Goal: Use online tool/utility: Utilize a website feature to perform a specific function

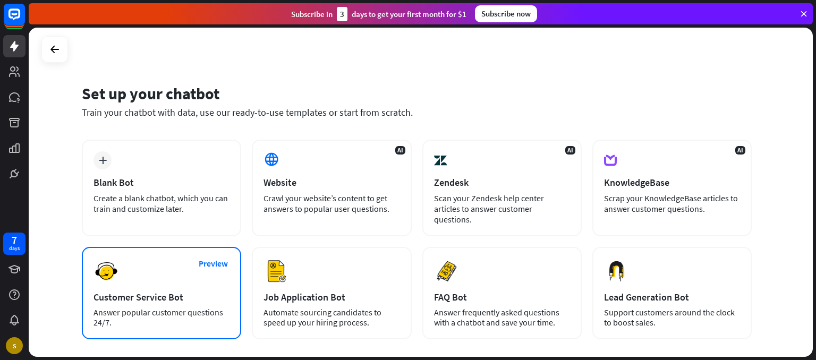
click at [192, 268] on div "Preview Customer Service Bot Answer popular customer questions 24/7." at bounding box center [161, 293] width 159 height 92
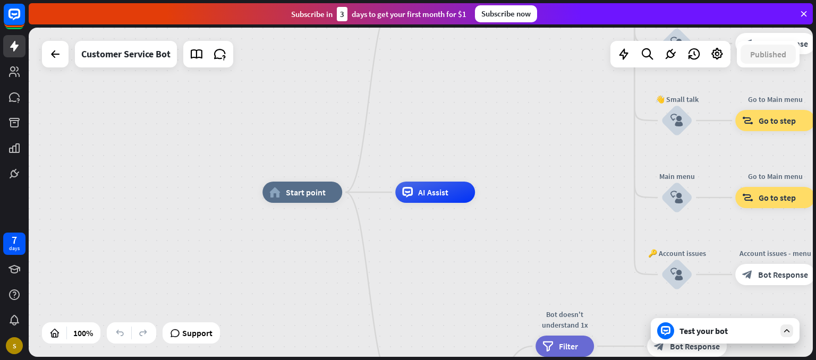
click at [712, 336] on div "Test your bot" at bounding box center [727, 331] width 96 height 11
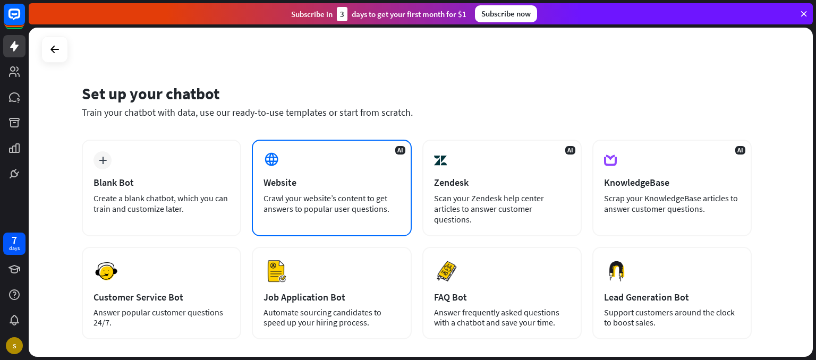
scroll to position [98, 0]
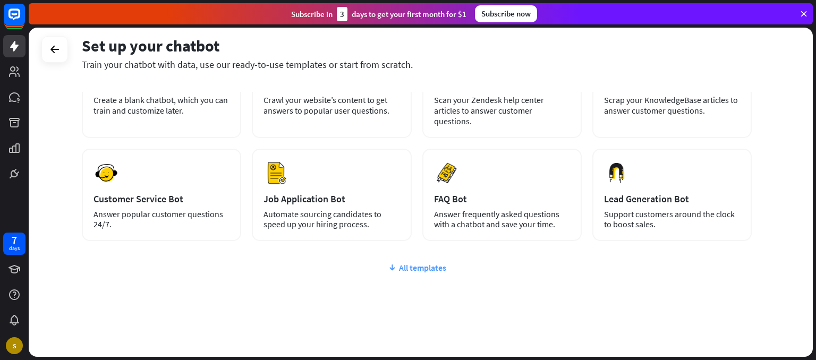
click at [411, 262] on div "All templates" at bounding box center [417, 267] width 670 height 11
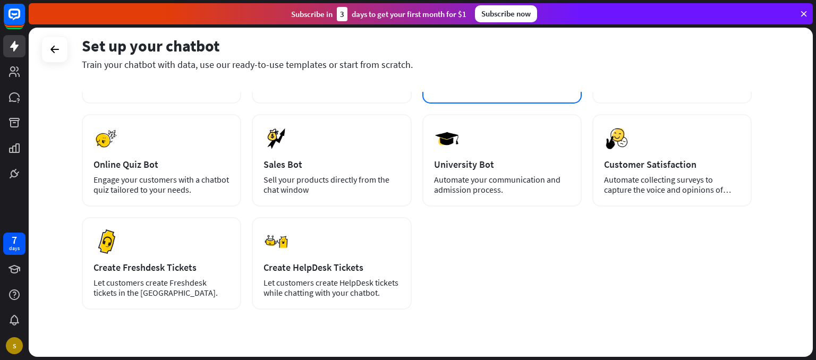
scroll to position [251, 0]
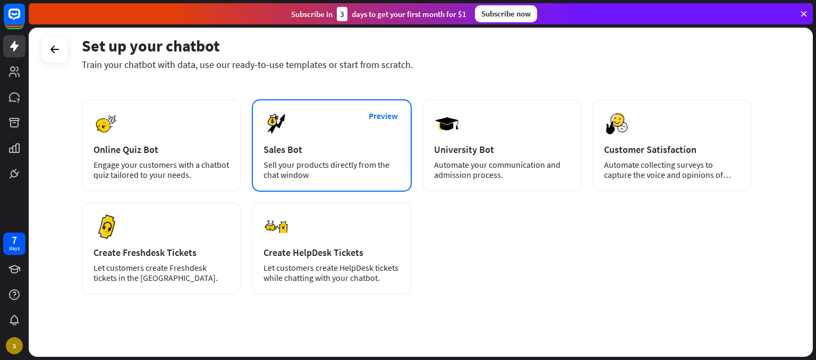
click at [340, 129] on div "Preview Sales Bot Sell your products directly from the chat window" at bounding box center [331, 145] width 159 height 92
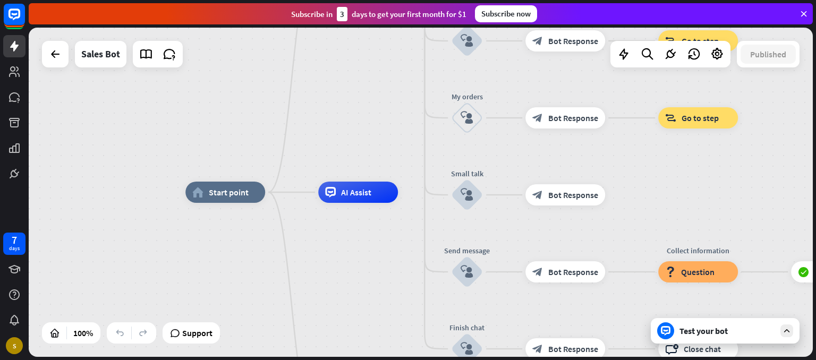
click at [706, 330] on div "Test your bot" at bounding box center [727, 331] width 96 height 11
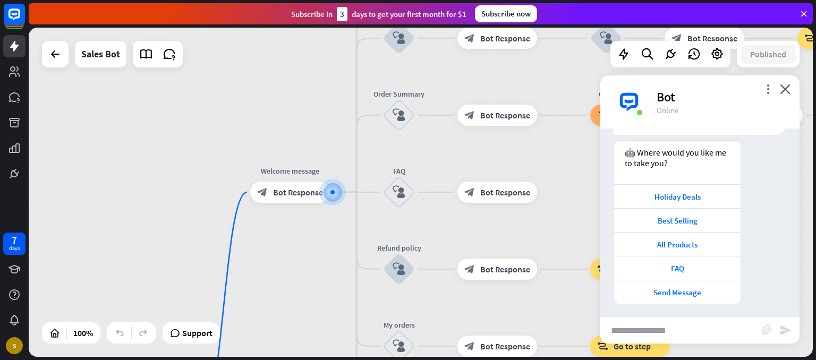
scroll to position [75, 0]
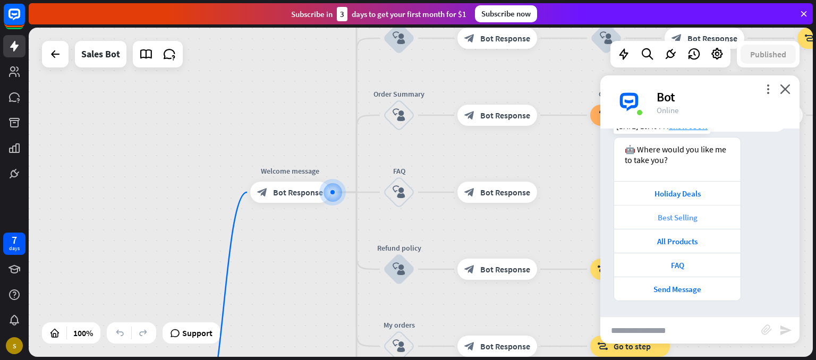
click at [692, 225] on div "Best Selling" at bounding box center [677, 217] width 126 height 24
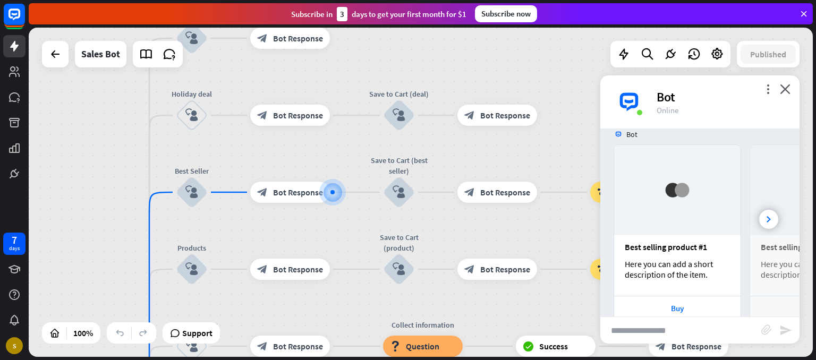
scroll to position [339, 0]
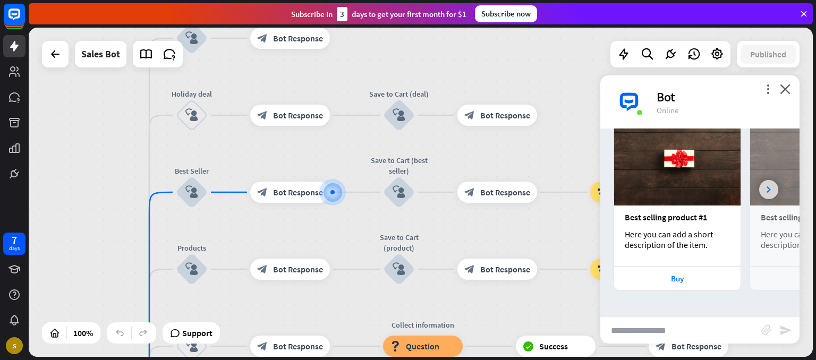
click at [759, 192] on div at bounding box center [768, 189] width 19 height 19
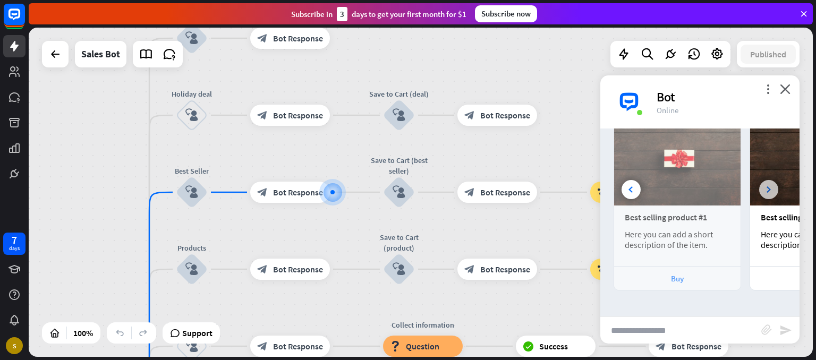
scroll to position [0, 117]
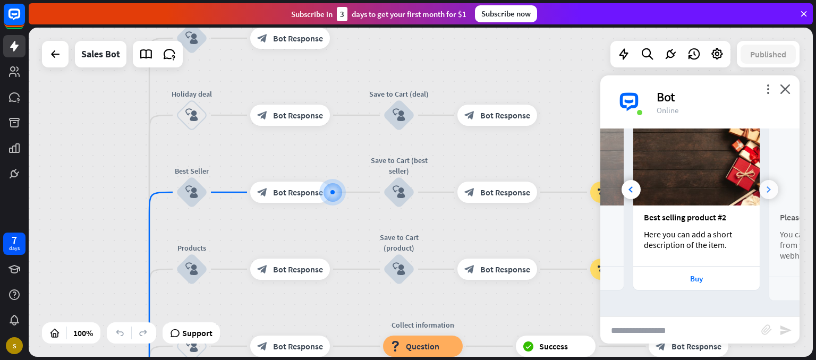
click at [759, 192] on div at bounding box center [768, 189] width 19 height 19
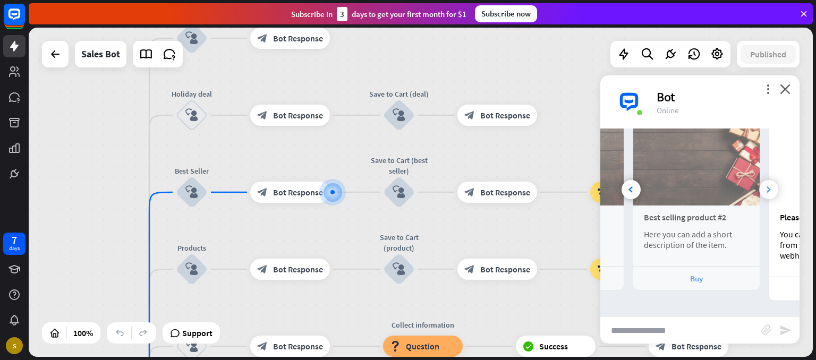
scroll to position [0, 235]
